Goal: Task Accomplishment & Management: Manage account settings

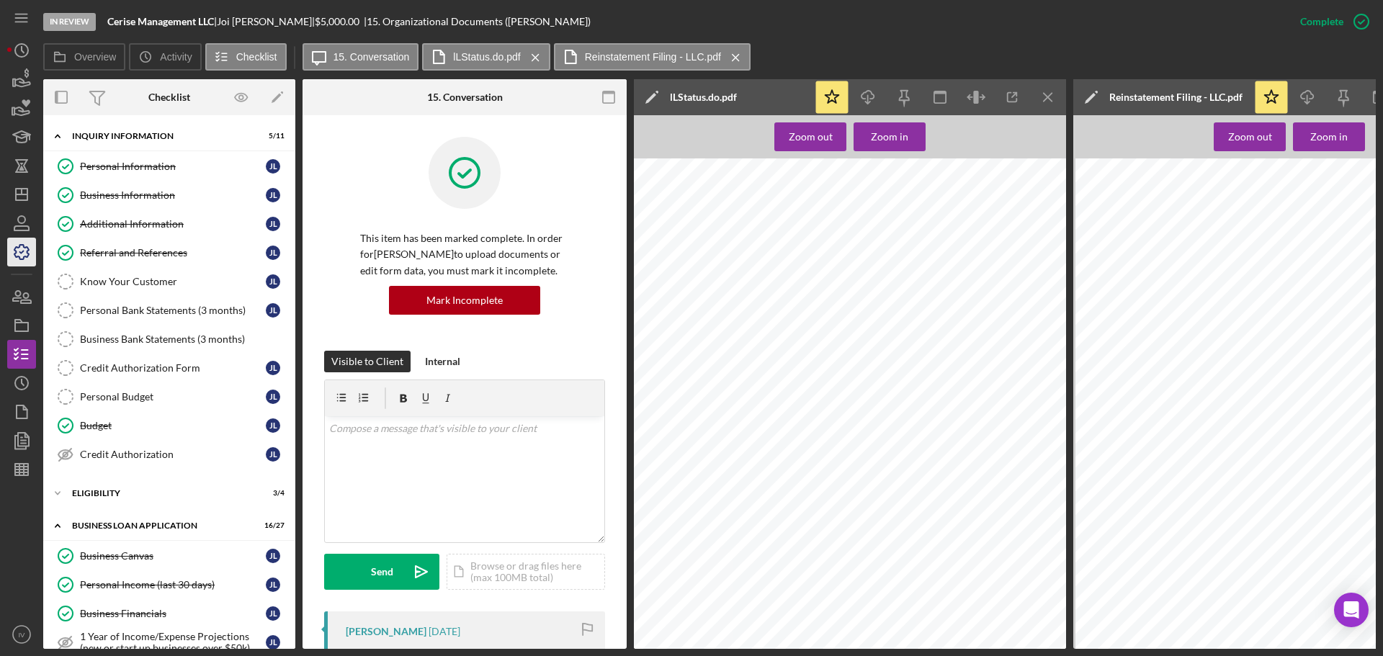
scroll to position [72, 0]
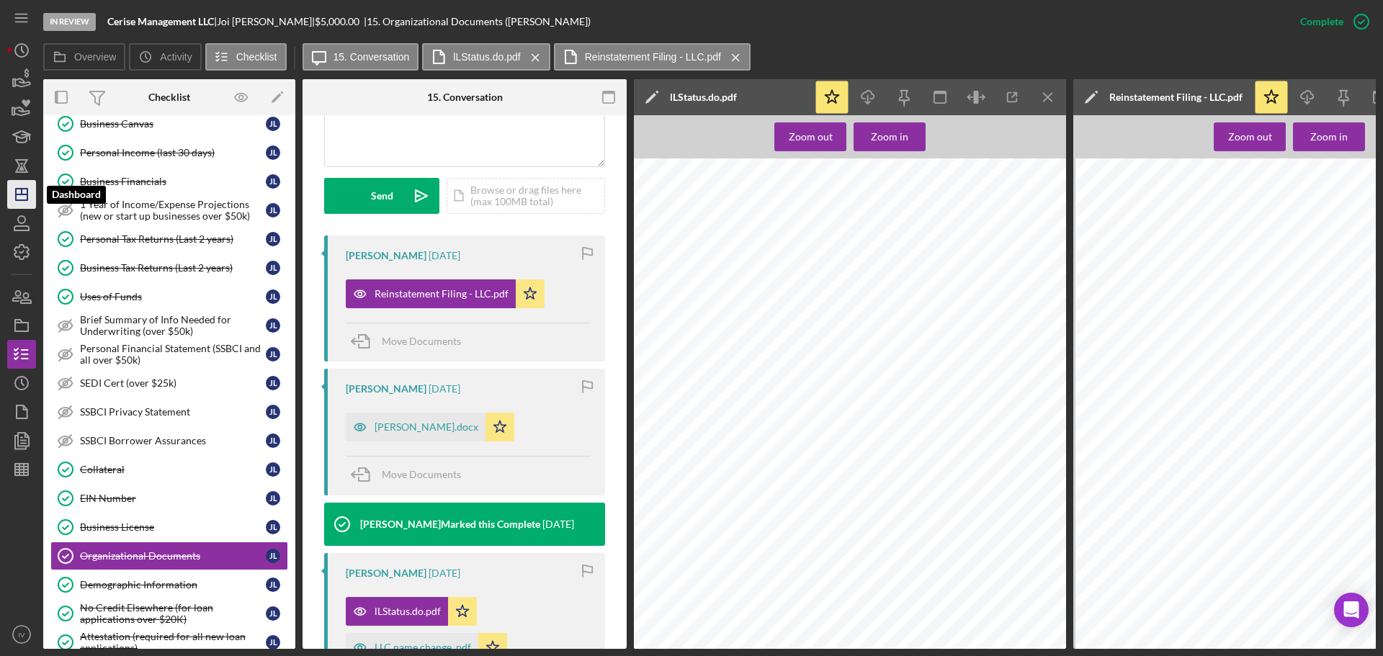
click at [19, 199] on icon "Icon/Dashboard" at bounding box center [22, 194] width 36 height 36
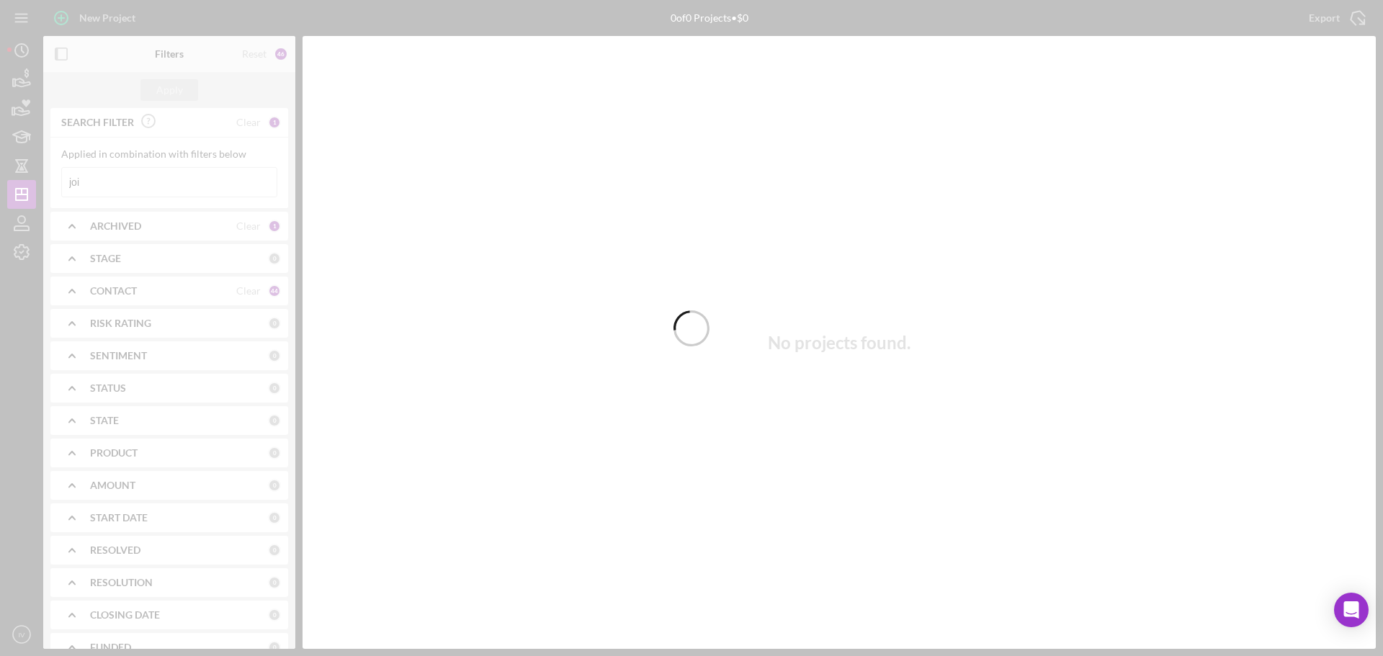
drag, startPoint x: 96, startPoint y: 181, endPoint x: 84, endPoint y: 184, distance: 12.8
click at [84, 184] on div at bounding box center [691, 328] width 1383 height 656
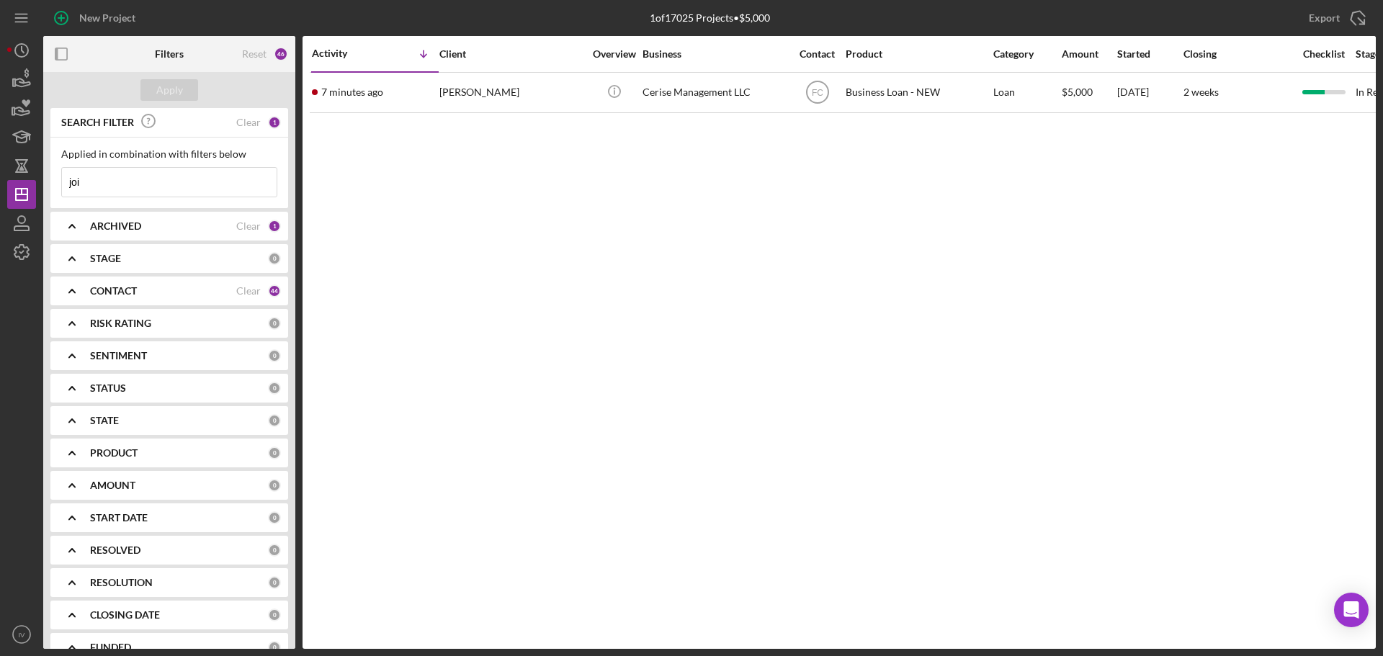
drag, startPoint x: 94, startPoint y: 191, endPoint x: 1, endPoint y: 175, distance: 94.2
click at [1, 175] on div "New Project 1 of 17025 Projects • $5,000 joi Export Icon/Export Filters Reset 4…" at bounding box center [691, 328] width 1383 height 656
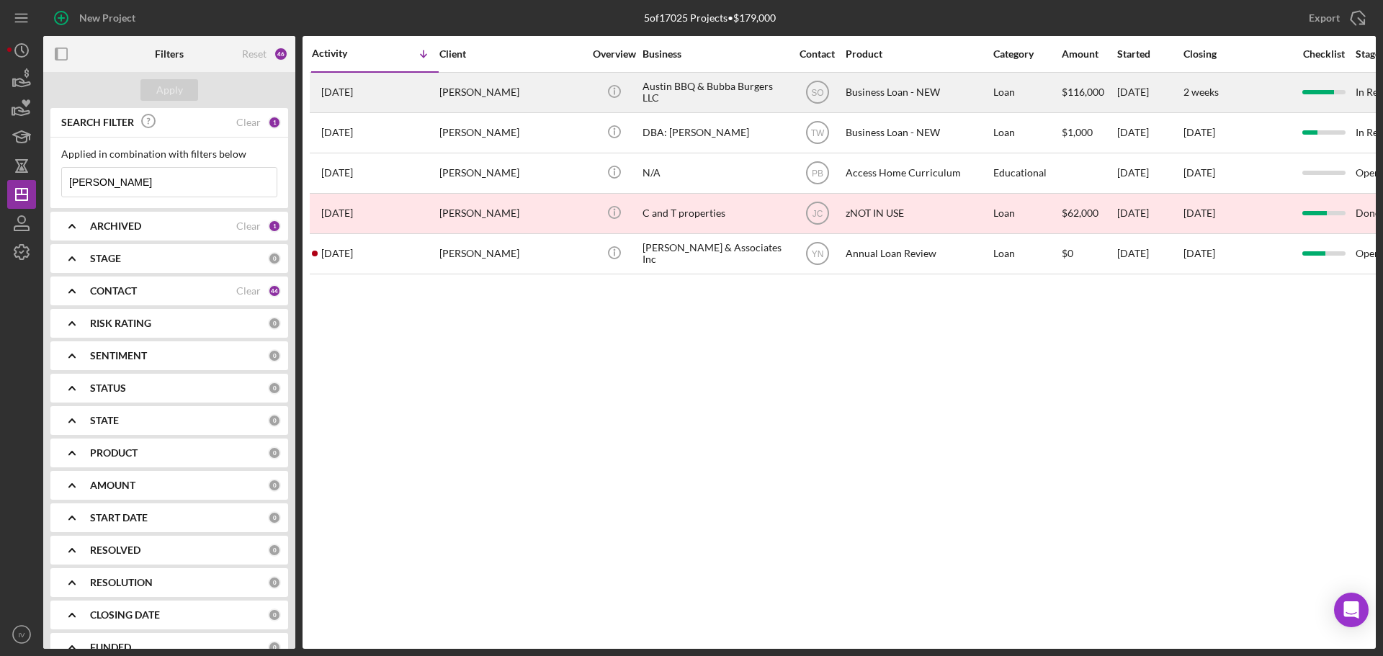
type input "[PERSON_NAME]"
click at [492, 94] on div "[PERSON_NAME]" at bounding box center [511, 92] width 144 height 38
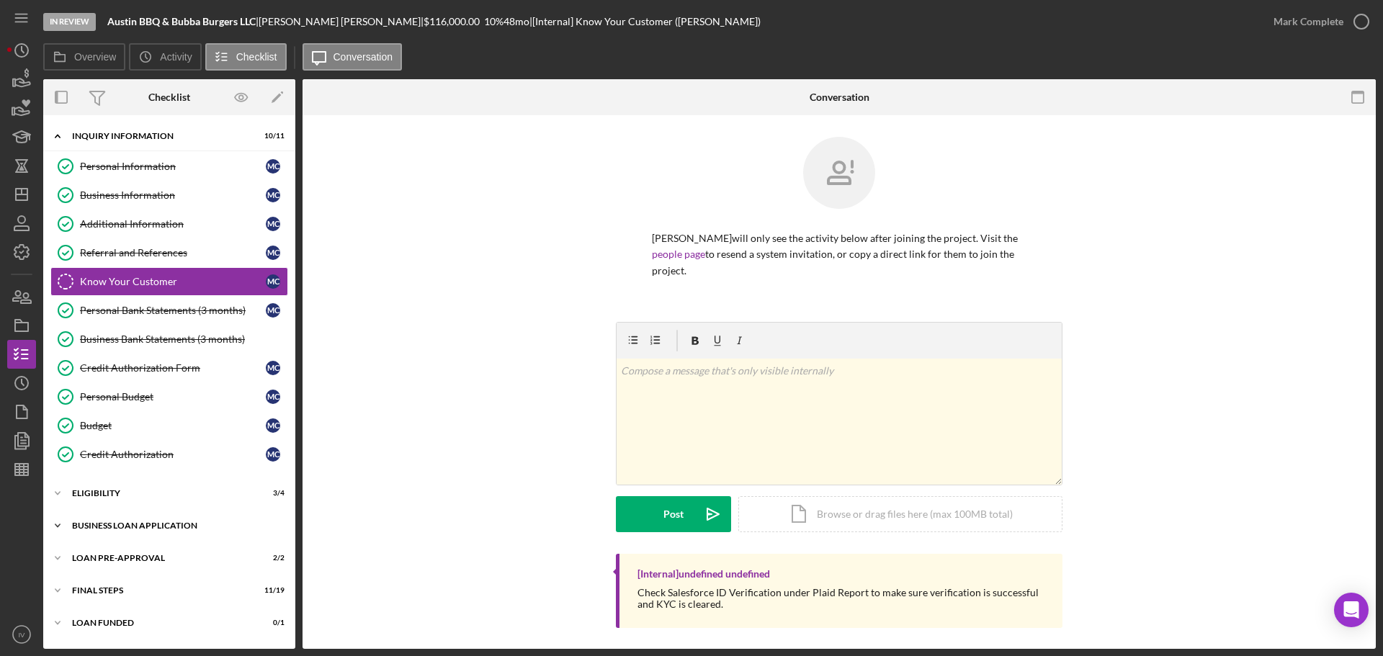
click at [135, 528] on div "BUSINESS LOAN APPLICATION" at bounding box center [174, 525] width 205 height 9
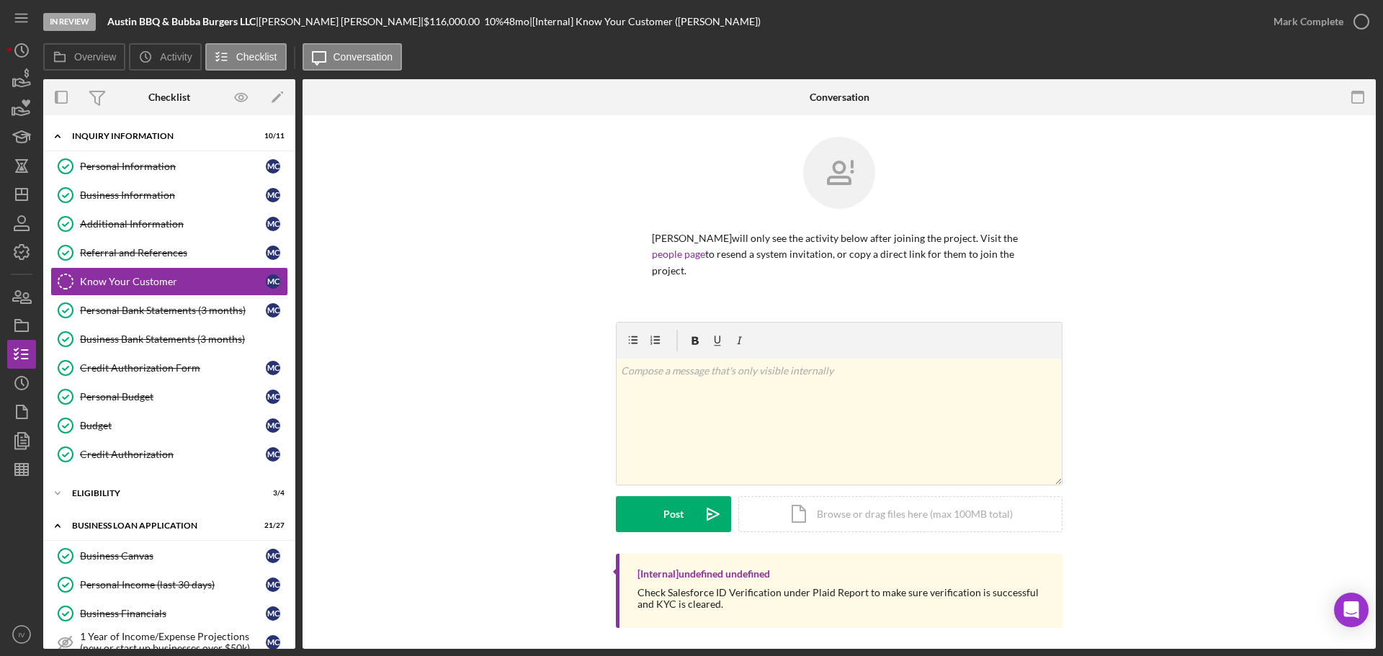
scroll to position [360, 0]
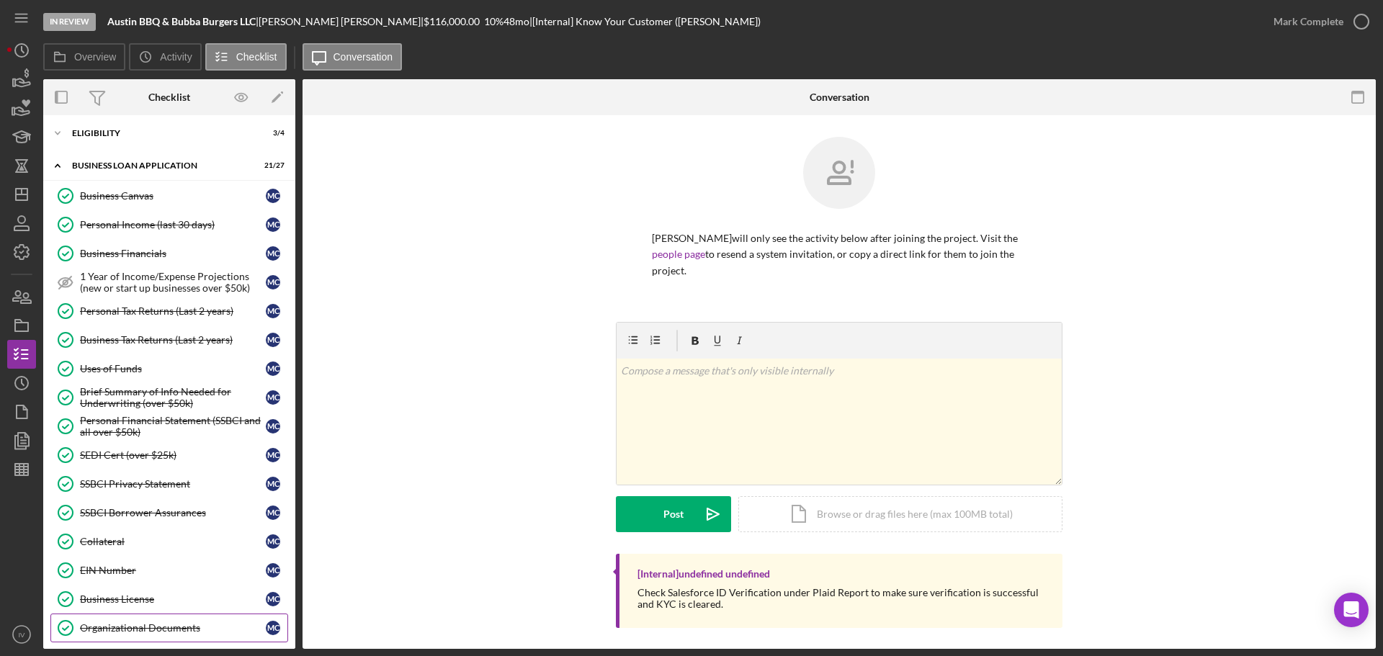
click at [140, 622] on div "Organizational Documents" at bounding box center [173, 628] width 186 height 12
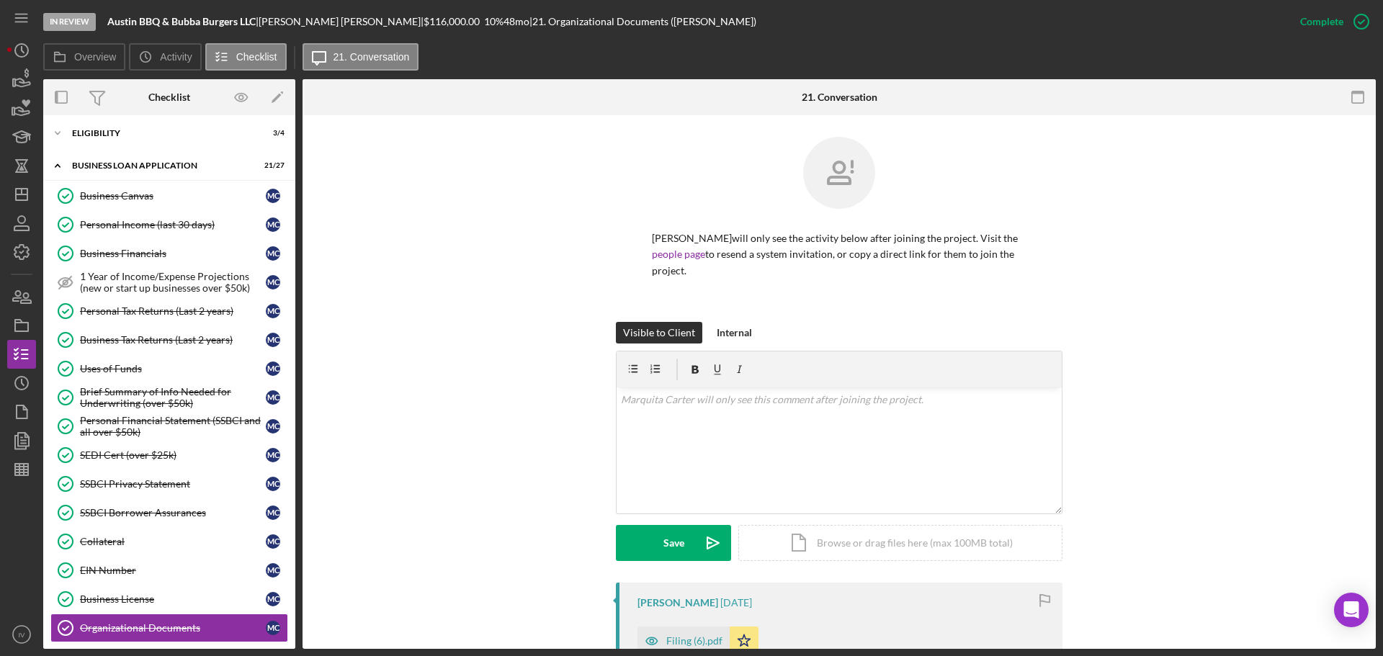
scroll to position [288, 0]
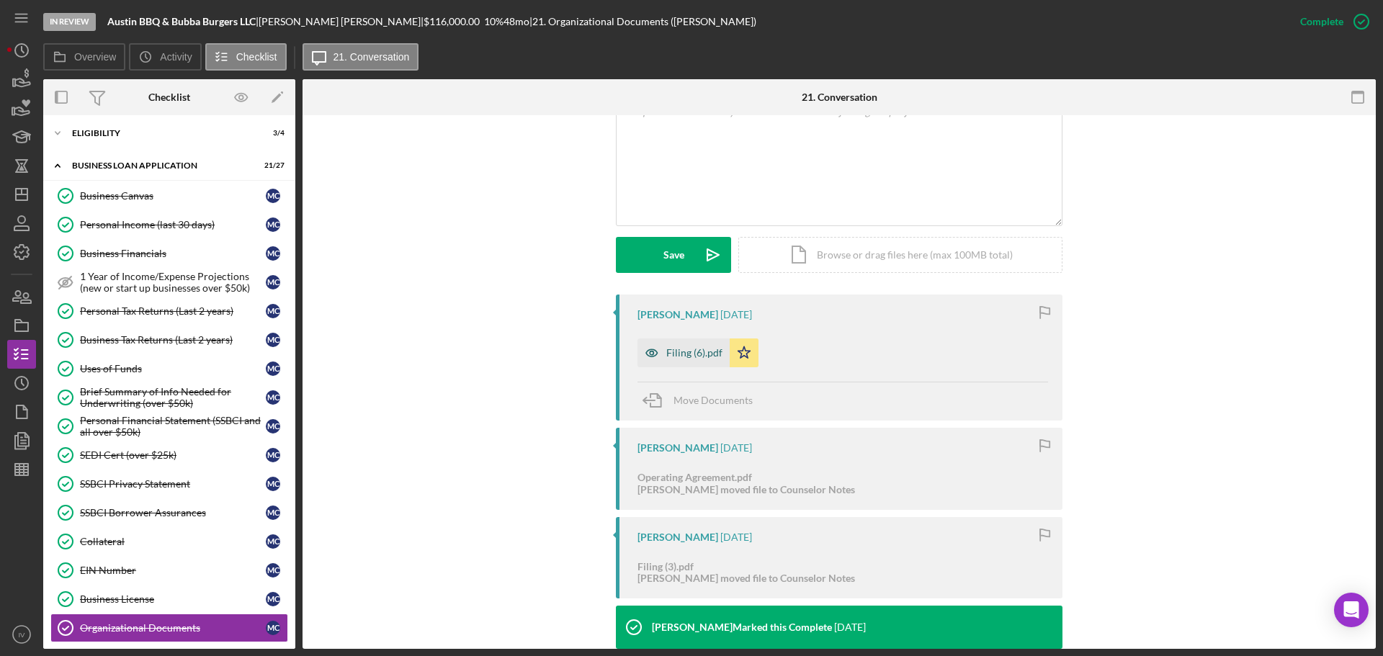
click at [678, 351] on div "Filing (6).pdf" at bounding box center [694, 353] width 56 height 12
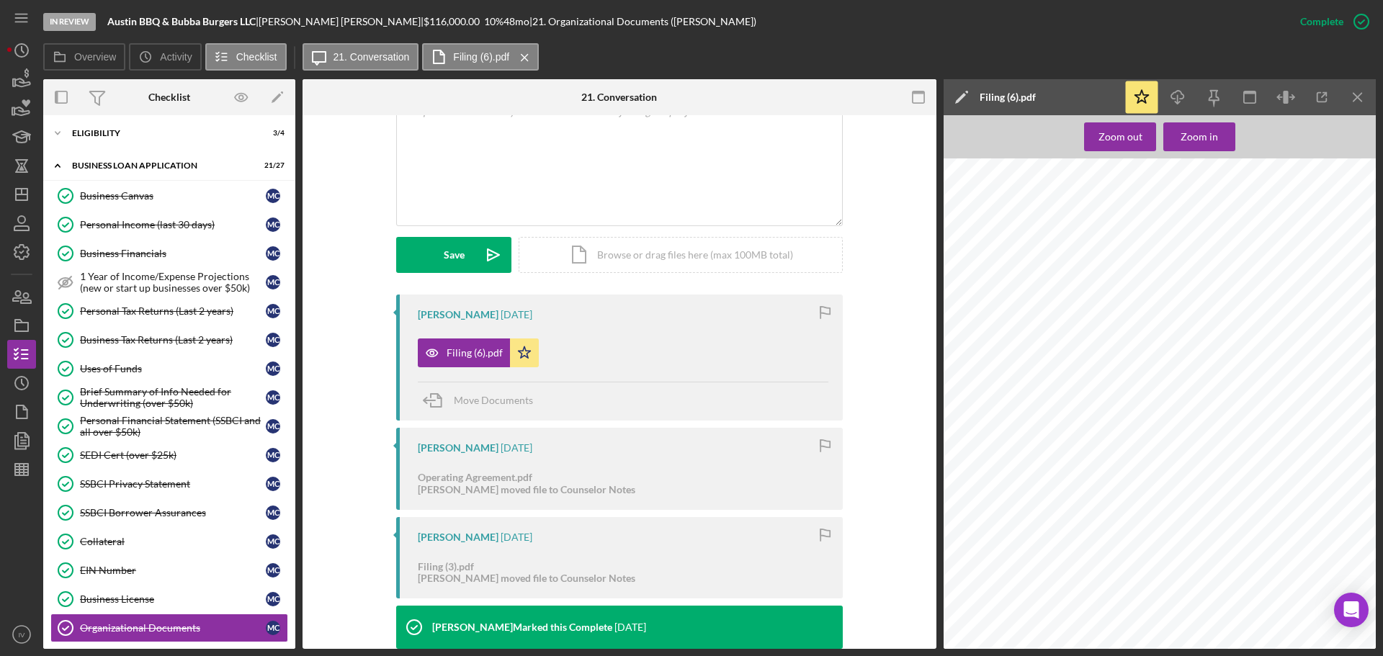
scroll to position [576, 0]
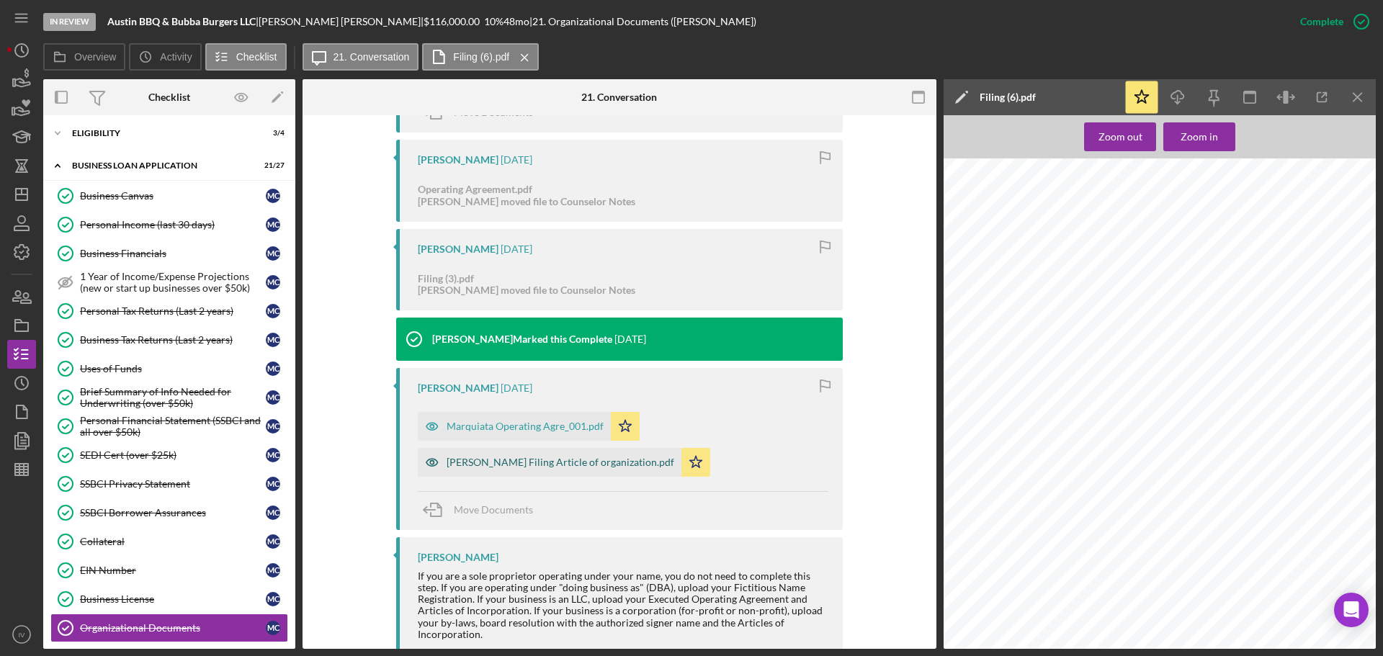
click at [544, 462] on div "[PERSON_NAME] Filing Article of organization.pdf" at bounding box center [560, 463] width 228 height 12
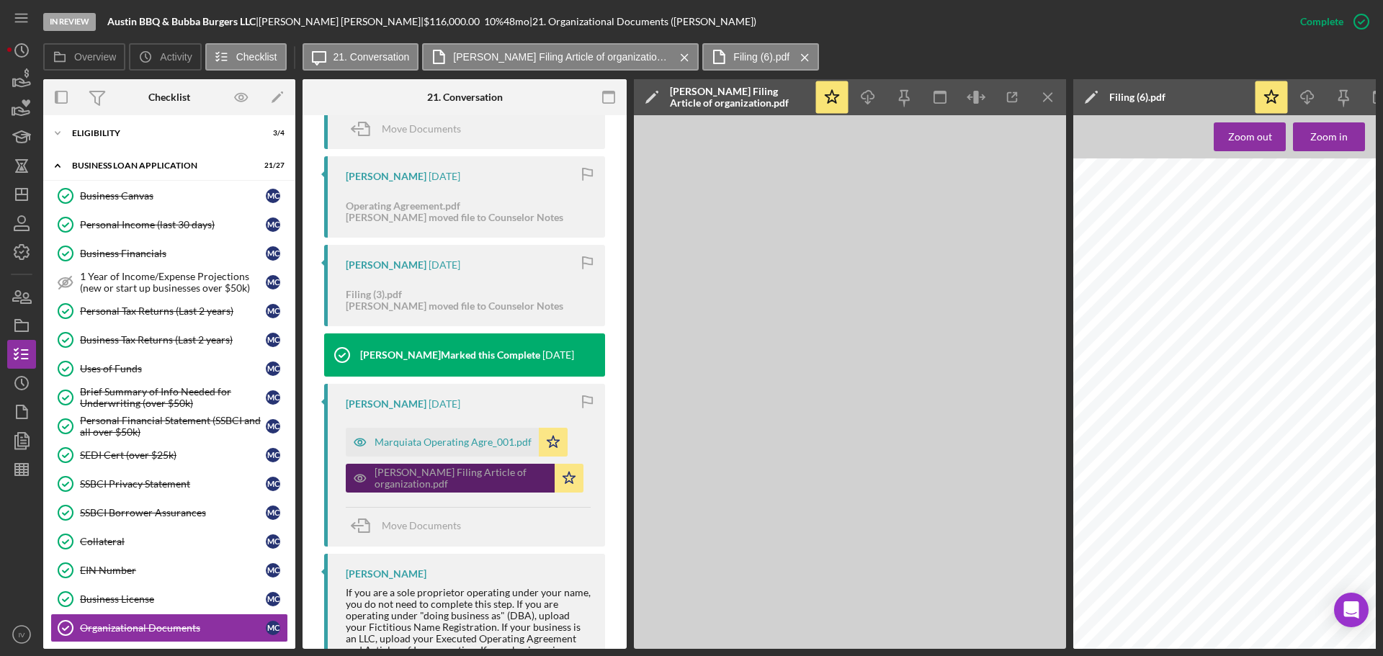
scroll to position [593, 0]
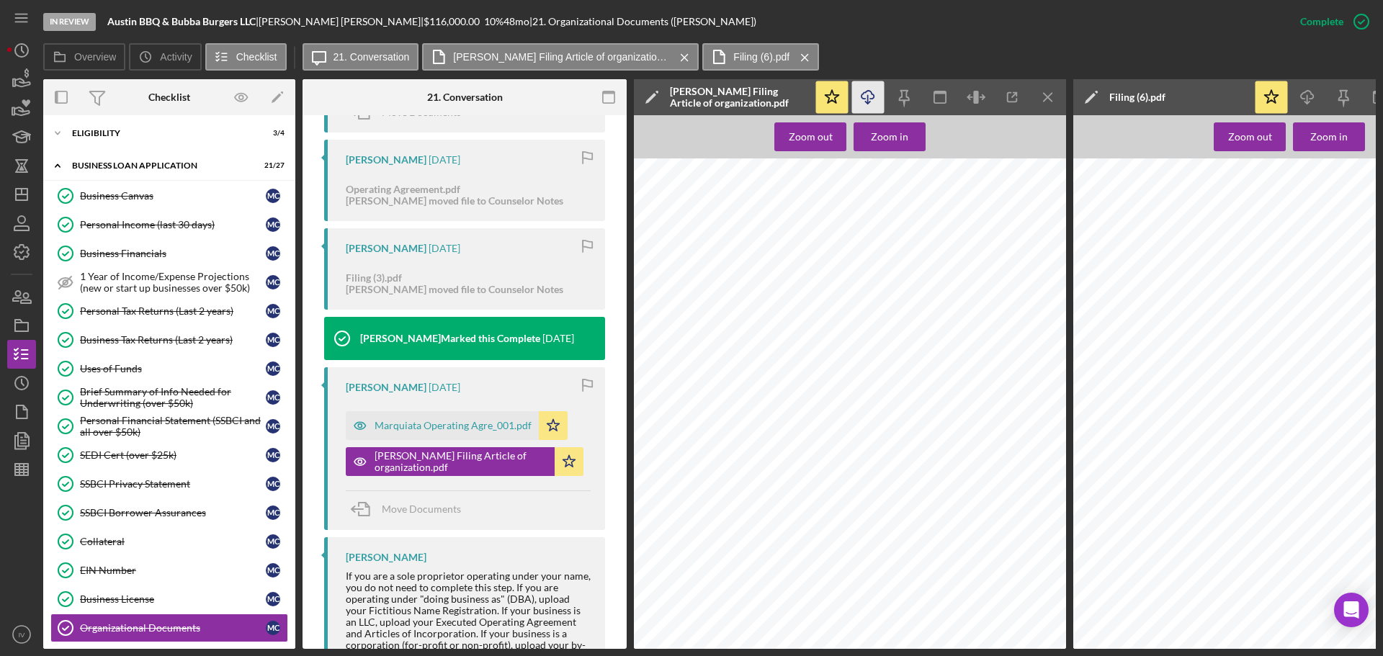
click at [868, 98] on icon "Icon/Download" at bounding box center [868, 97] width 32 height 32
click at [1044, 101] on line "button" at bounding box center [1047, 97] width 8 height 8
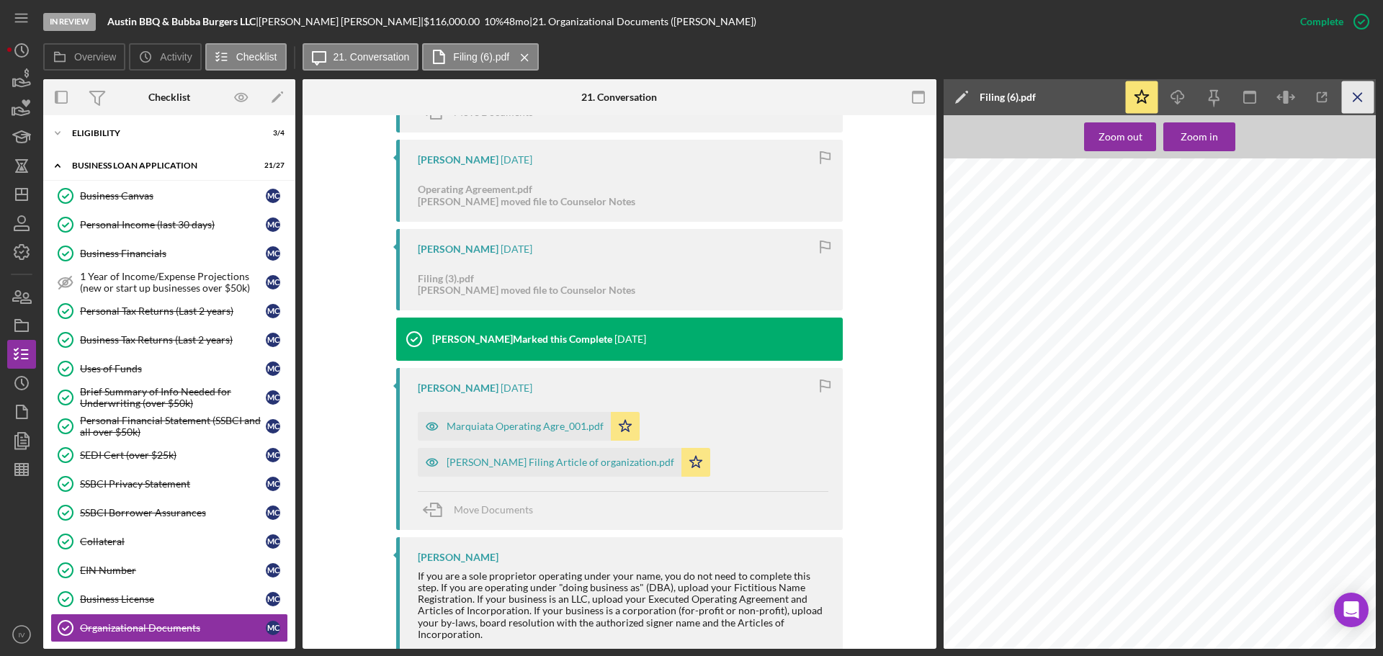
click at [1358, 99] on line "button" at bounding box center [1357, 97] width 8 height 8
